Goal: Task Accomplishment & Management: Manage account settings

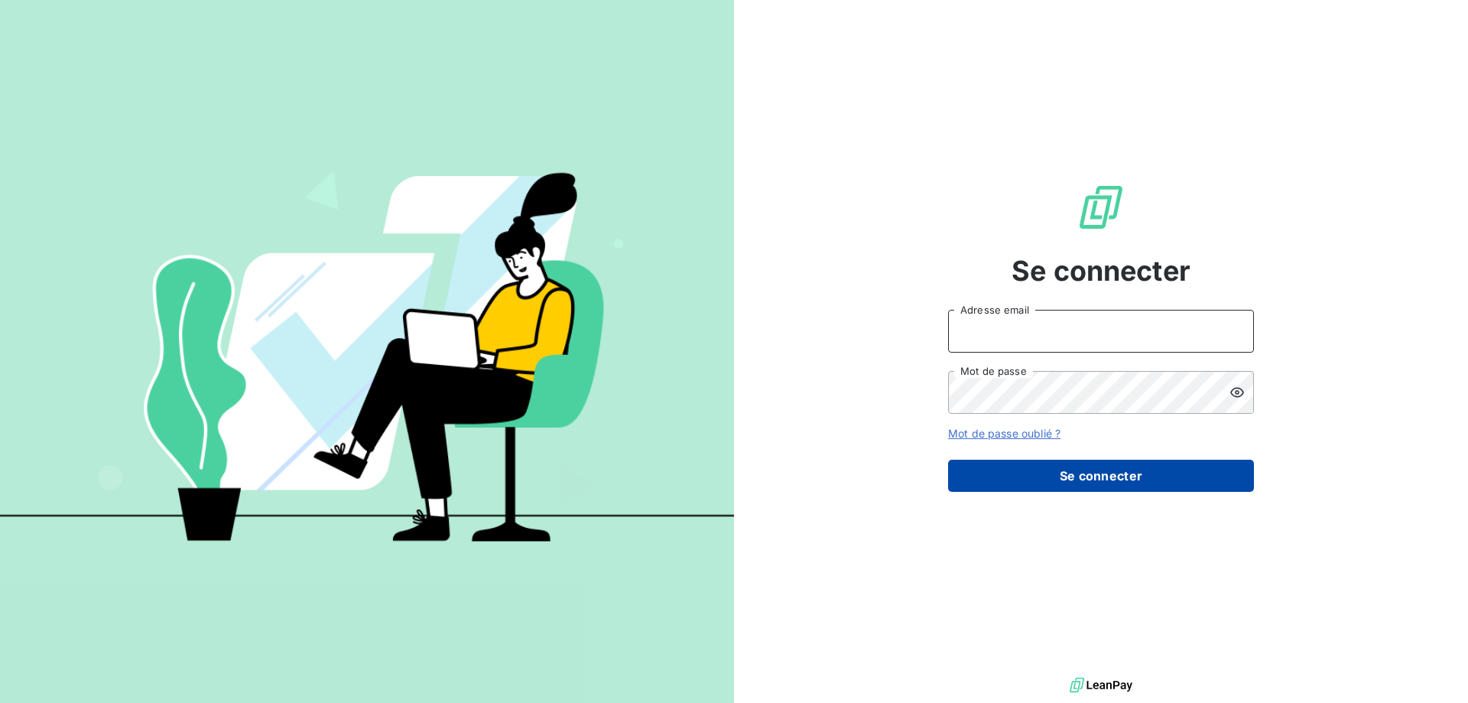
type input "[EMAIL_ADDRESS][DOMAIN_NAME]"
click at [1077, 474] on button "Se connecter" at bounding box center [1101, 476] width 306 height 32
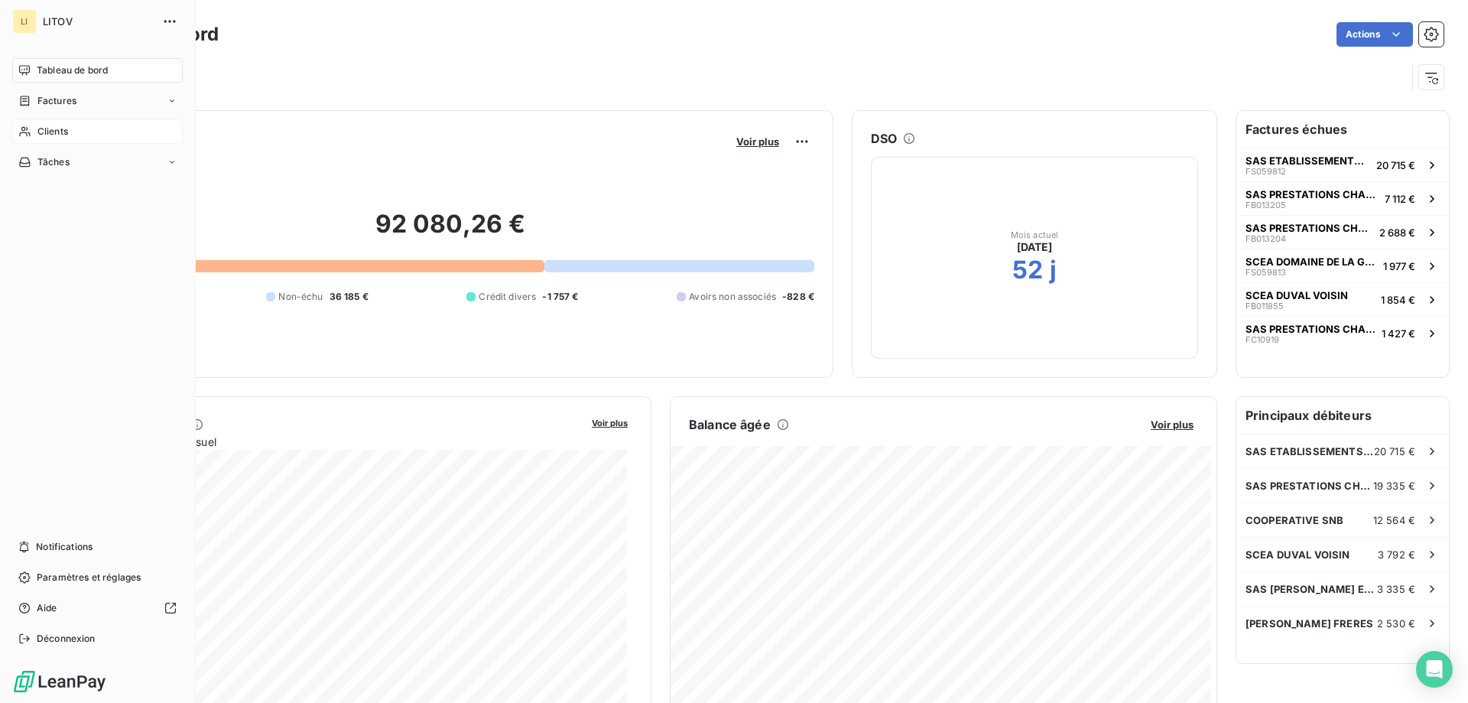
click at [48, 128] on span "Clients" at bounding box center [52, 132] width 31 height 14
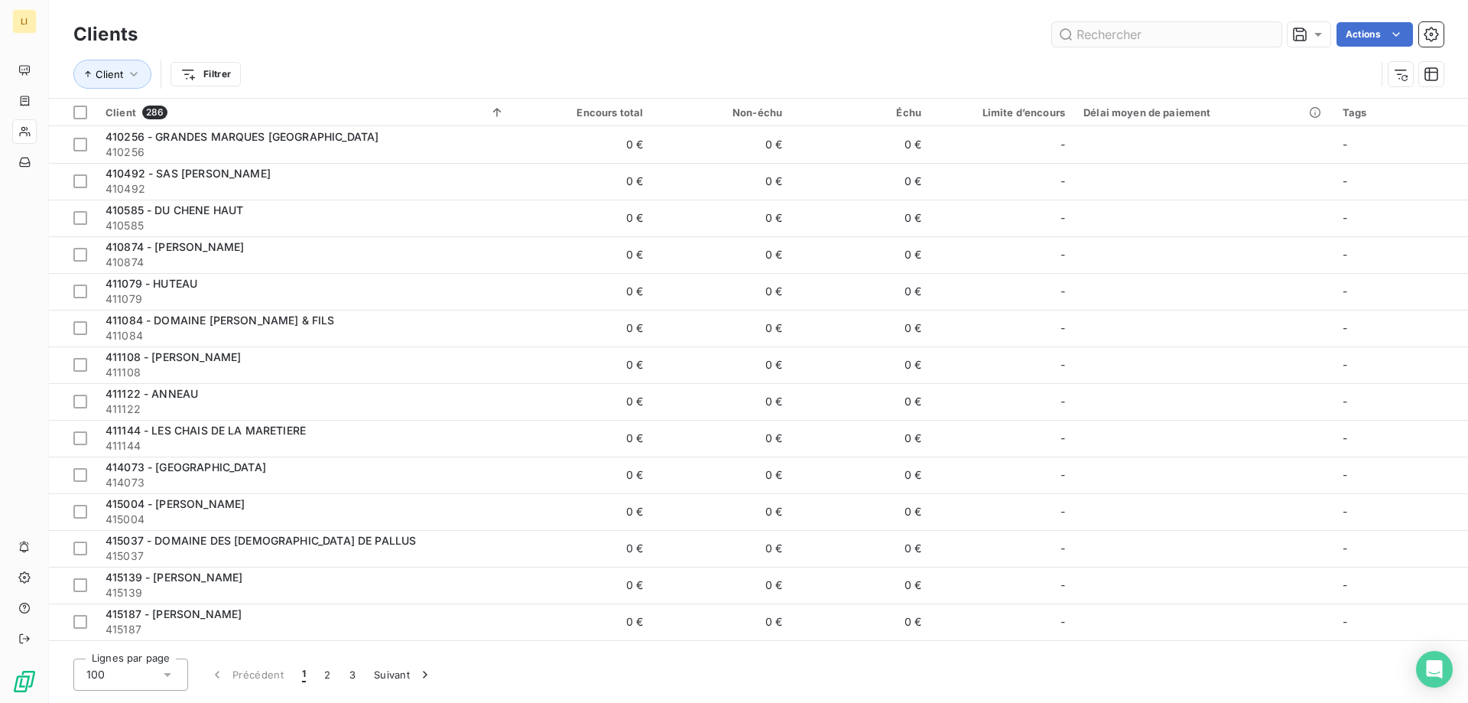
click at [1117, 35] on input "text" at bounding box center [1166, 34] width 229 height 24
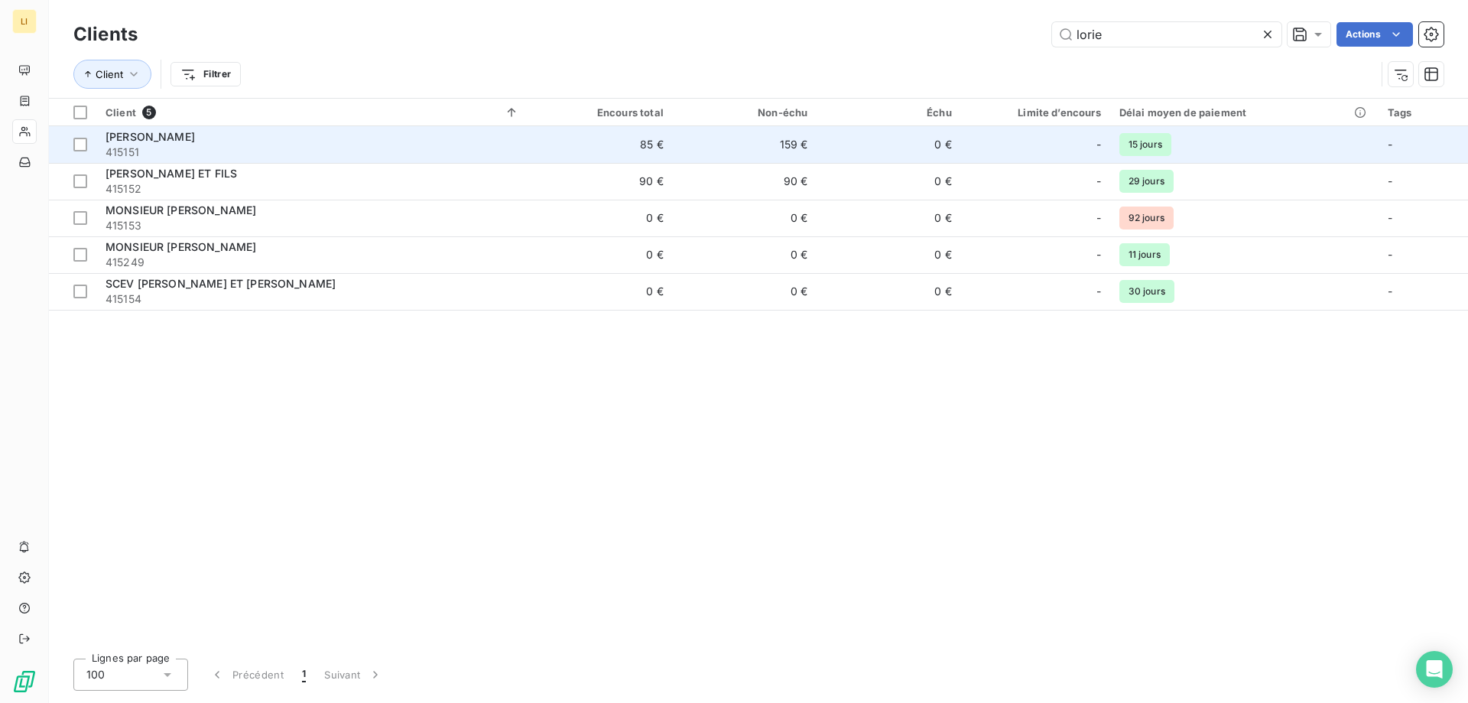
type input "lorie"
click at [283, 145] on span "415151" at bounding box center [313, 152] width 414 height 15
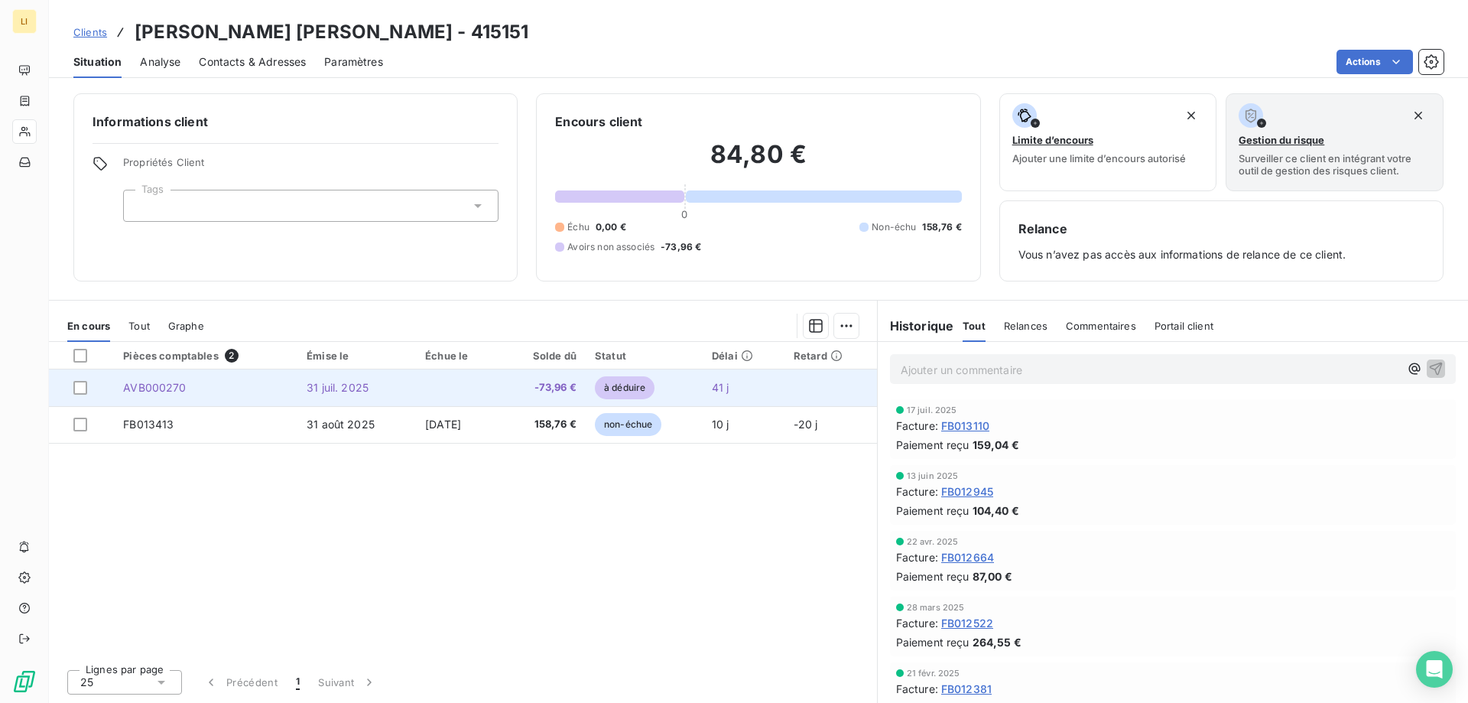
click at [310, 382] on span "31 juil. 2025" at bounding box center [338, 387] width 62 height 13
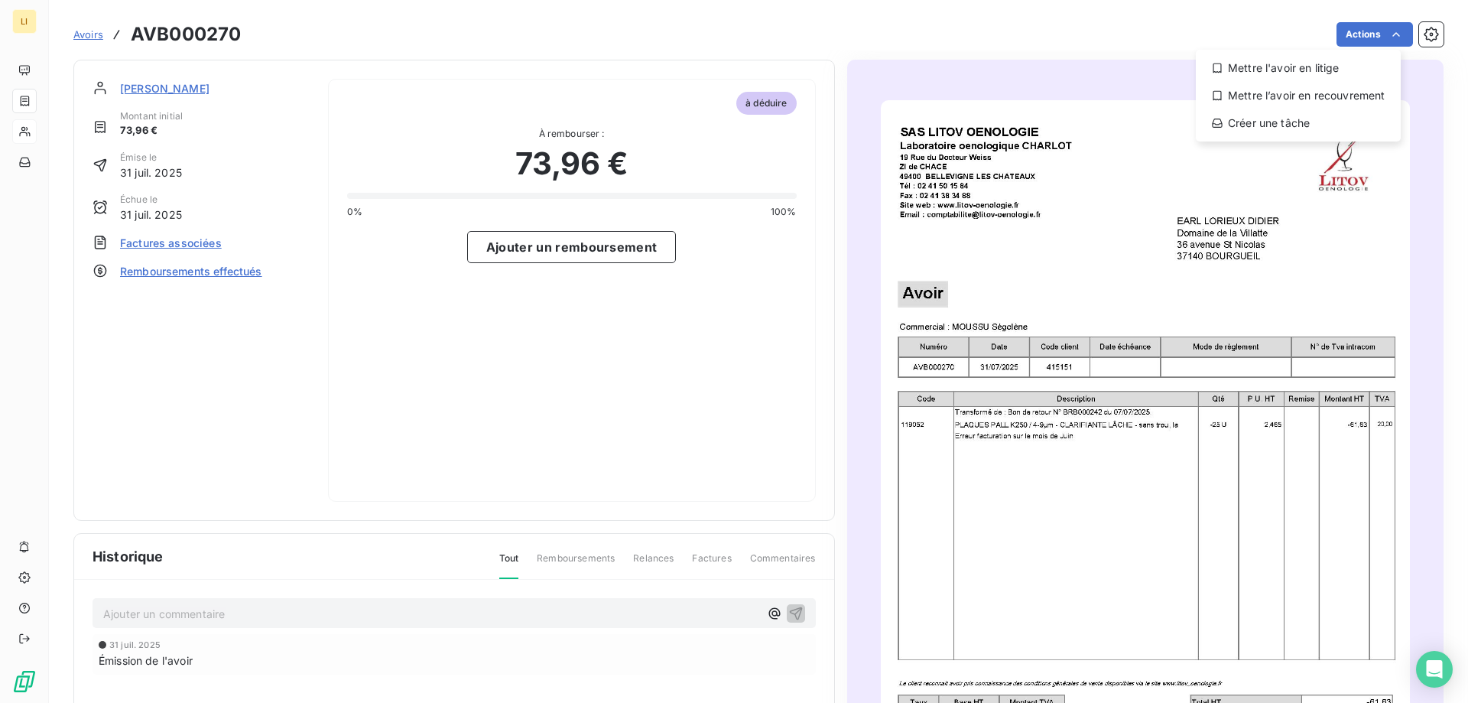
click at [1154, 39] on html "LI Avoirs AVB000270 Actions Mettre l'avoir en litige Mettre l’avoir en recouvre…" at bounding box center [734, 351] width 1468 height 703
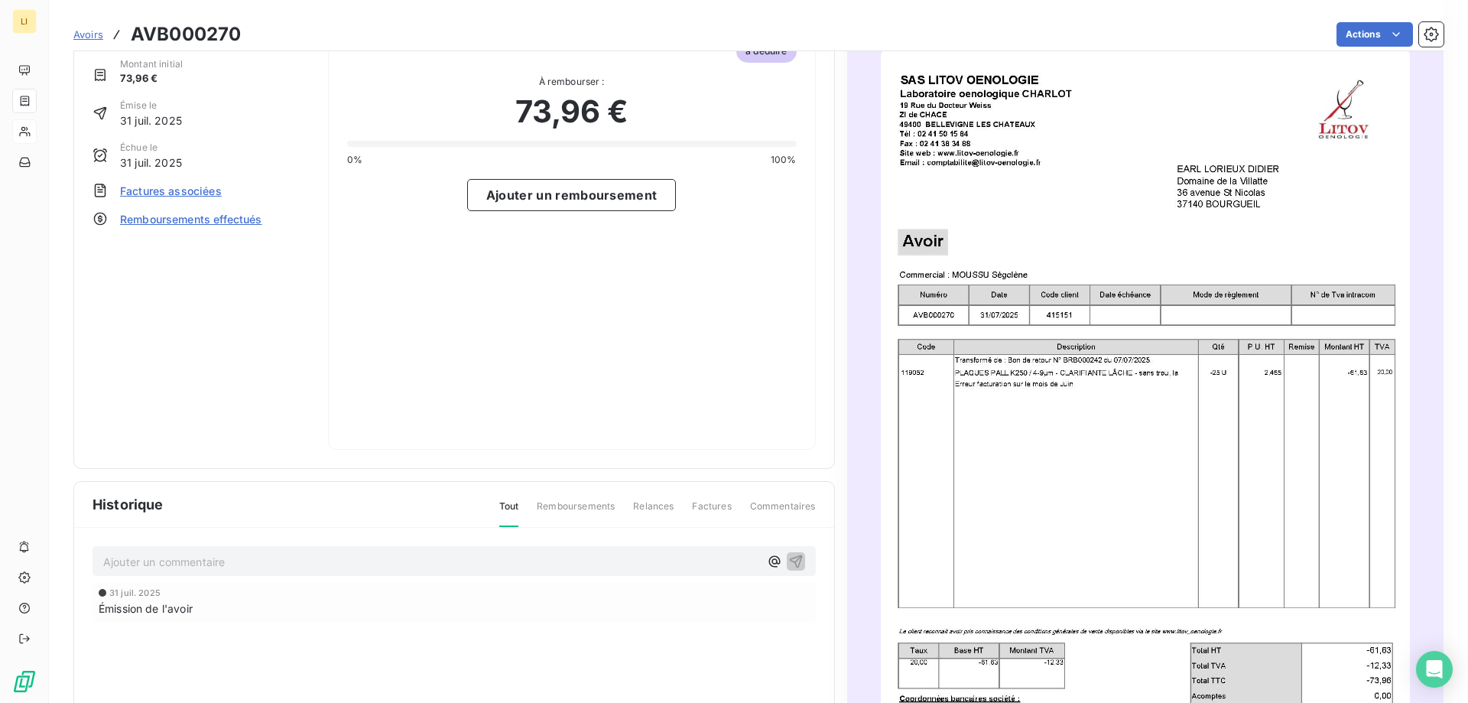
scroll to position [203, 0]
